Goal: Task Accomplishment & Management: Use online tool/utility

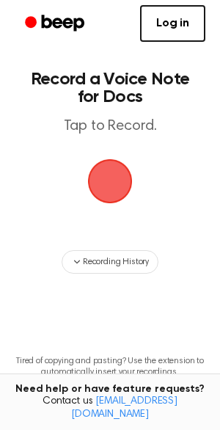
click at [120, 173] on span "button" at bounding box center [110, 181] width 45 height 45
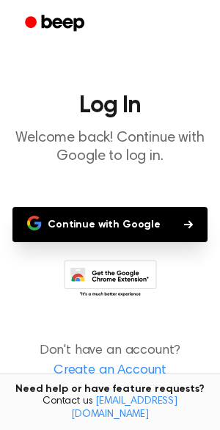
click at [153, 228] on button "Continue with Google" at bounding box center [109, 224] width 195 height 35
click at [184, 225] on icon "button" at bounding box center [188, 224] width 9 height 9
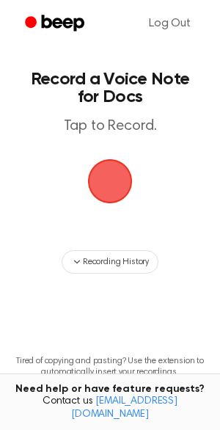
click at [106, 170] on span "button" at bounding box center [110, 181] width 45 height 45
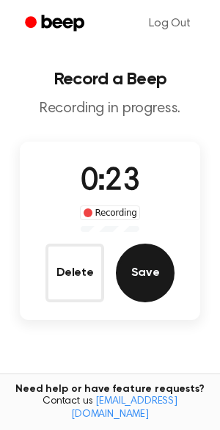
click at [141, 268] on button "Save" at bounding box center [145, 273] width 59 height 59
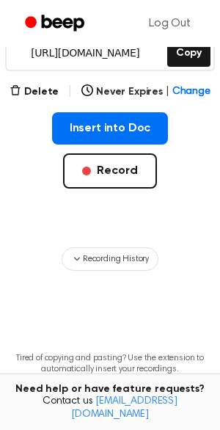
scroll to position [279, 0]
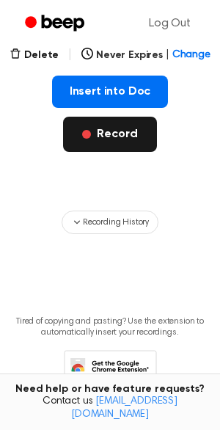
click at [120, 132] on button "Record" at bounding box center [109, 134] width 93 height 35
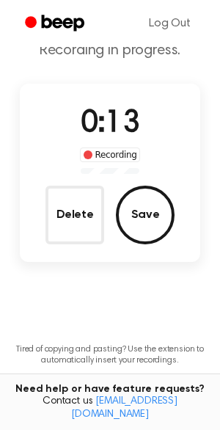
scroll to position [62, 0]
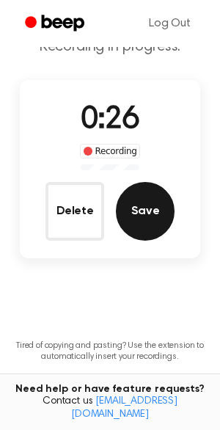
click at [132, 219] on button "Save" at bounding box center [145, 211] width 59 height 59
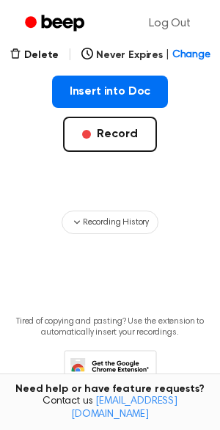
scroll to position [279, 0]
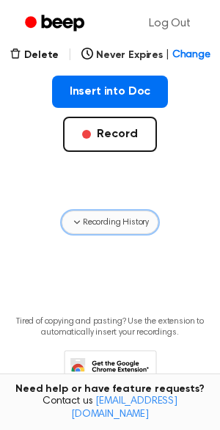
click at [95, 220] on span "Recording History" at bounding box center [116, 222] width 66 height 13
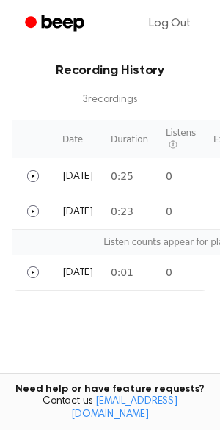
scroll to position [488, 0]
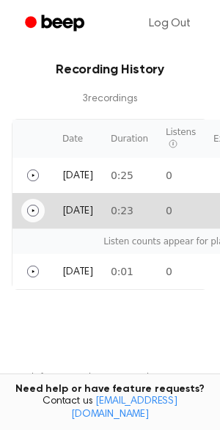
click at [36, 212] on icon "Play" at bounding box center [33, 211] width 12 height 12
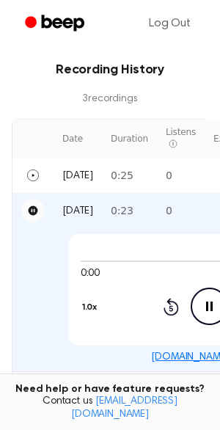
click at [210, 315] on icon "Pause Audio" at bounding box center [209, 306] width 37 height 37
click at [210, 315] on icon "Play Audio" at bounding box center [209, 306] width 37 height 37
click at [210, 315] on icon "Pause Audio" at bounding box center [209, 306] width 37 height 37
click at [210, 315] on icon "Play Audio" at bounding box center [209, 306] width 37 height 37
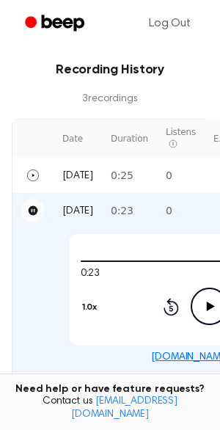
click at [34, 213] on icon "Pause" at bounding box center [34, 211] width 10 height 10
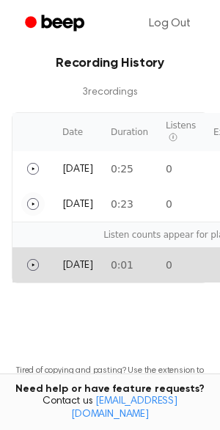
scroll to position [492, 0]
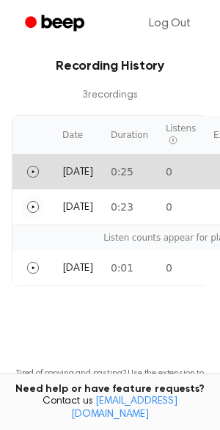
click at [102, 171] on td "[DATE]" at bounding box center [78, 171] width 48 height 35
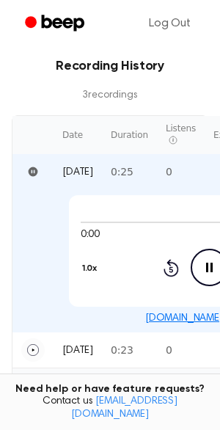
click at [209, 263] on icon "Pause Audio" at bounding box center [209, 267] width 37 height 37
click at [209, 263] on icon "Play Audio" at bounding box center [209, 267] width 37 height 37
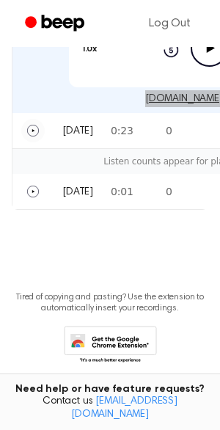
scroll to position [721, 0]
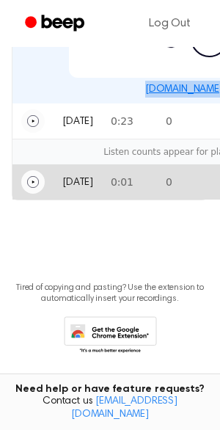
click at [37, 183] on icon "Play" at bounding box center [33, 182] width 12 height 12
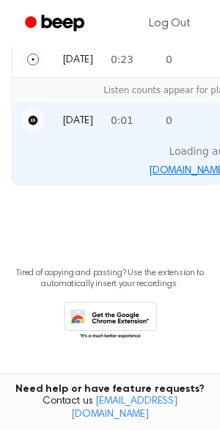
scroll to position [578, 0]
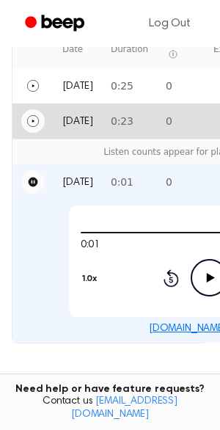
click at [148, 128] on td "0:23" at bounding box center [129, 122] width 55 height 36
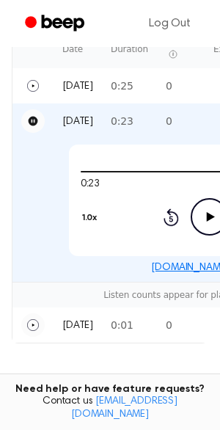
click at [209, 211] on icon "Play Audio" at bounding box center [209, 216] width 37 height 37
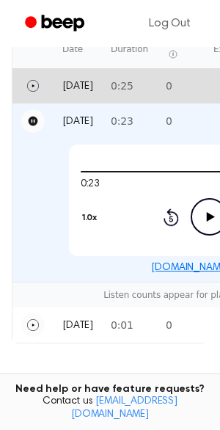
click at [140, 85] on td "0:25" at bounding box center [129, 85] width 55 height 35
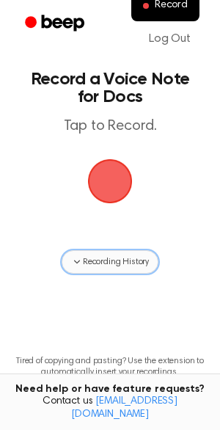
click at [127, 266] on span "Recording History" at bounding box center [116, 262] width 66 height 13
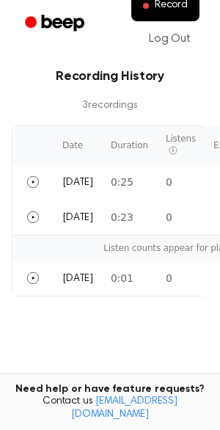
scroll to position [252, 0]
